Goal: Find specific page/section: Find specific page/section

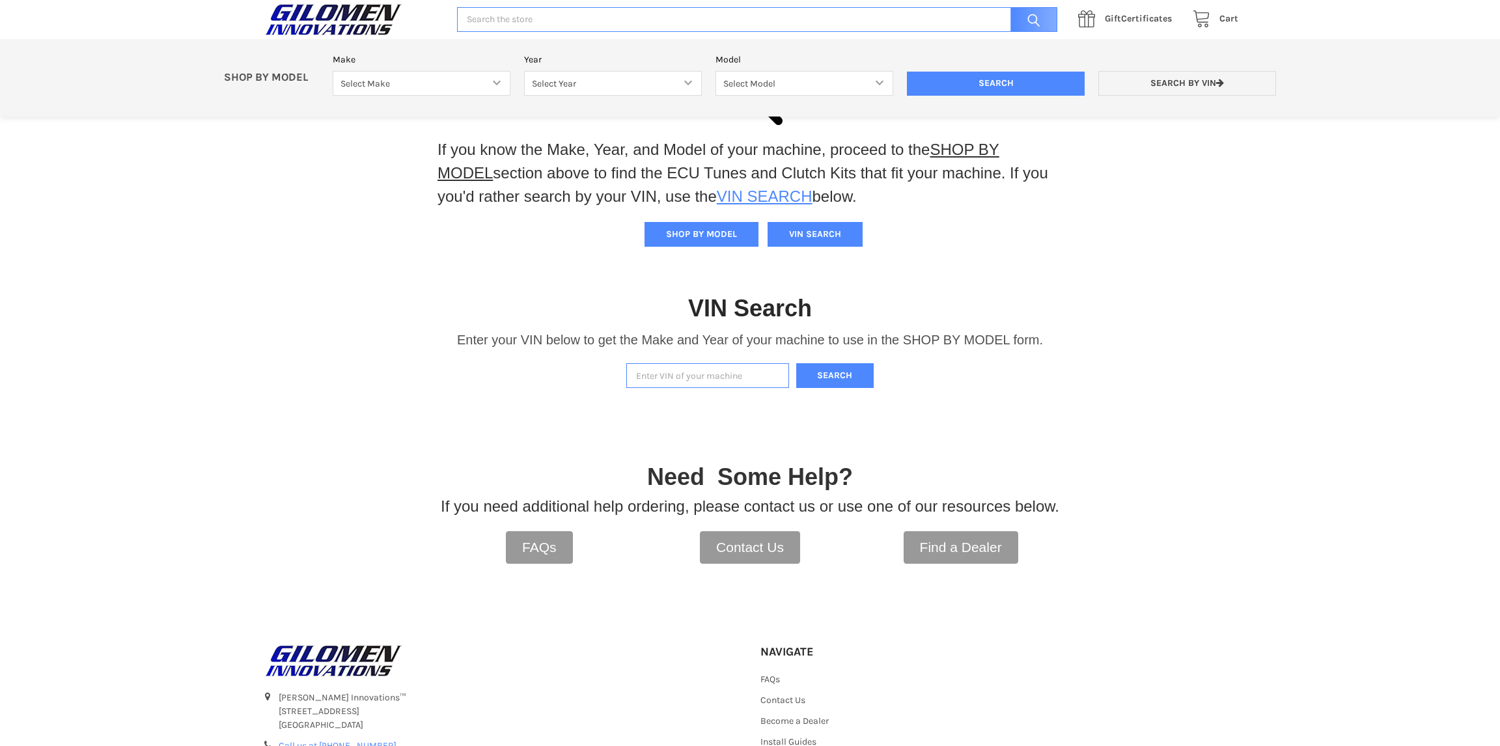
scroll to position [81, 0]
click at [709, 235] on button "SHOP BY MODEL" at bounding box center [702, 235] width 114 height 25
click at [499, 80] on select "Select Make Bobcat UTV Gravely UTV ACE 900 RANGER 570 Ranger 700 / 800 RANGER 9…" at bounding box center [422, 83] width 178 height 25
click at [241, 296] on div "VIN Search Enter your VIN below to get the Make and Year of your machine to use…" at bounding box center [750, 328] width 1500 height 135
click at [499, 85] on select "Select Make Bobcat UTV Gravely UTV ACE 900 RANGER 570 Ranger 700 / 800 RANGER 9…" at bounding box center [422, 83] width 178 height 25
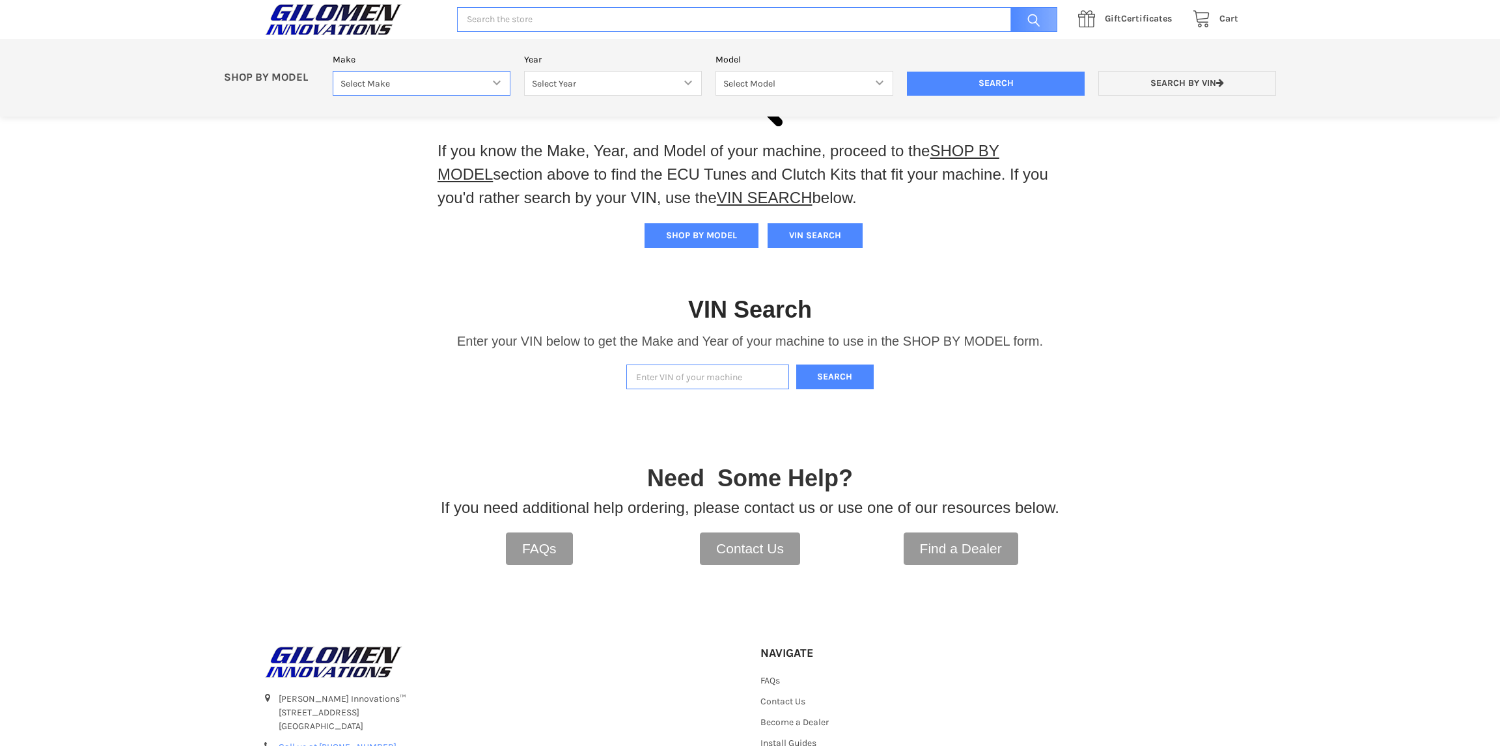
select select "606"
click at [333, 71] on select "Select Make Bobcat UTV Gravely UTV ACE 900 RANGER 570 Ranger 700 / 800 RANGER 9…" at bounding box center [422, 83] width 178 height 25
click at [690, 82] on select "Select Year [DATE] 2025 2026" at bounding box center [613, 83] width 178 height 25
select select "683"
click at [524, 71] on select "Select Year [DATE] 2025 2026" at bounding box center [613, 83] width 178 height 25
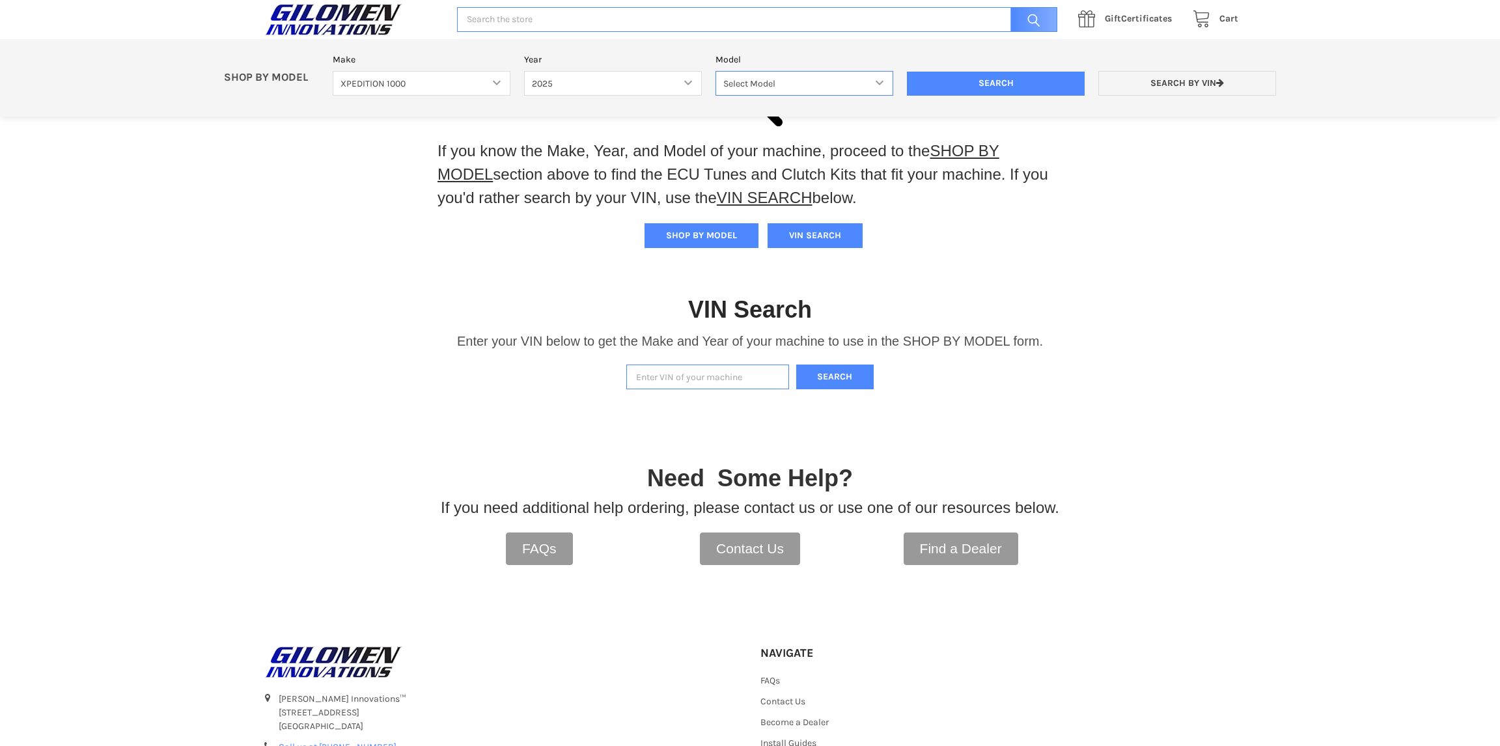
click at [861, 81] on select "Select Model XPEDITION 1000 2 AND 5 PASSENGER MODELS XPEDITION 1000 NORTHSTAR 2…" at bounding box center [805, 83] width 178 height 25
select select "684"
click at [716, 71] on select "Select Model XPEDITION 1000 2 AND 5 PASSENGER MODELS XPEDITION 1000 NORTHSTAR 2…" at bounding box center [805, 83] width 178 height 25
click at [1008, 79] on input "Search" at bounding box center [996, 84] width 178 height 25
